Goal: Navigation & Orientation: Find specific page/section

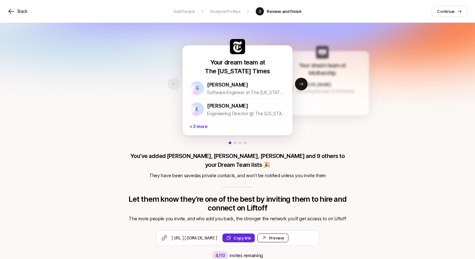
click at [284, 234] on div "Preview Invite" at bounding box center [276, 237] width 15 height 6
